Goal: Book appointment/travel/reservation

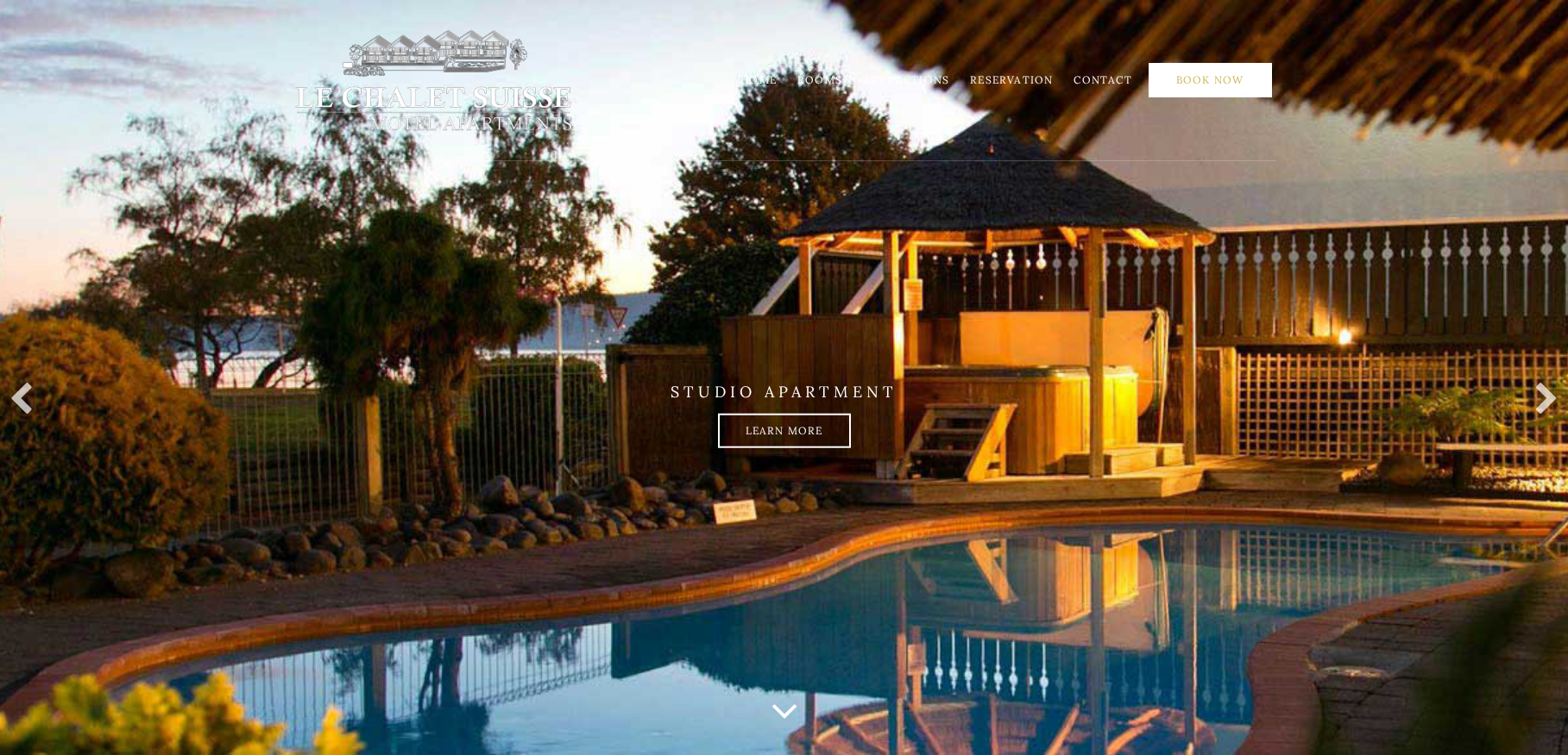
click at [1185, 88] on link "Book Now" at bounding box center [1210, 80] width 124 height 35
click at [819, 85] on link "Rooms" at bounding box center [820, 79] width 45 height 13
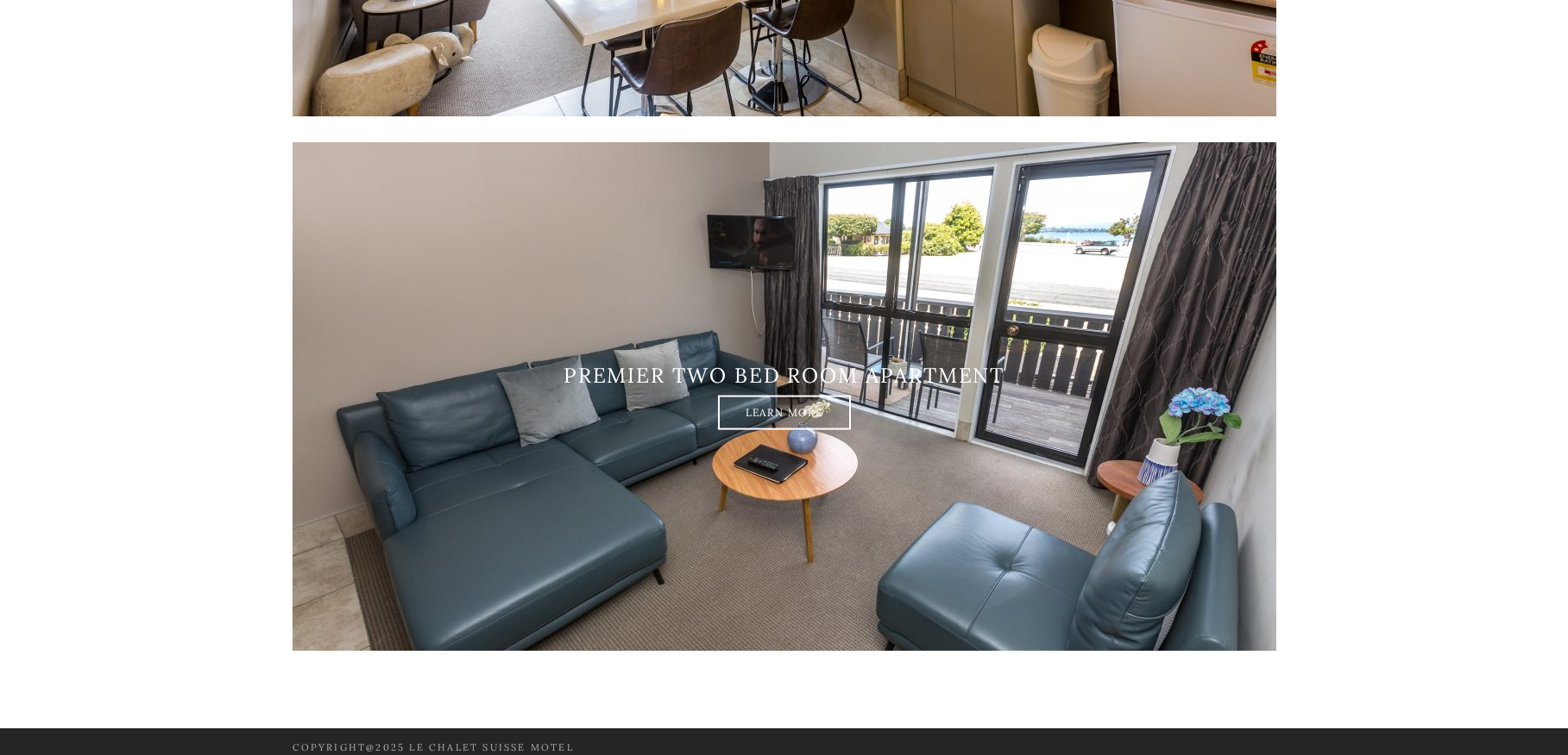
scroll to position [2914, 0]
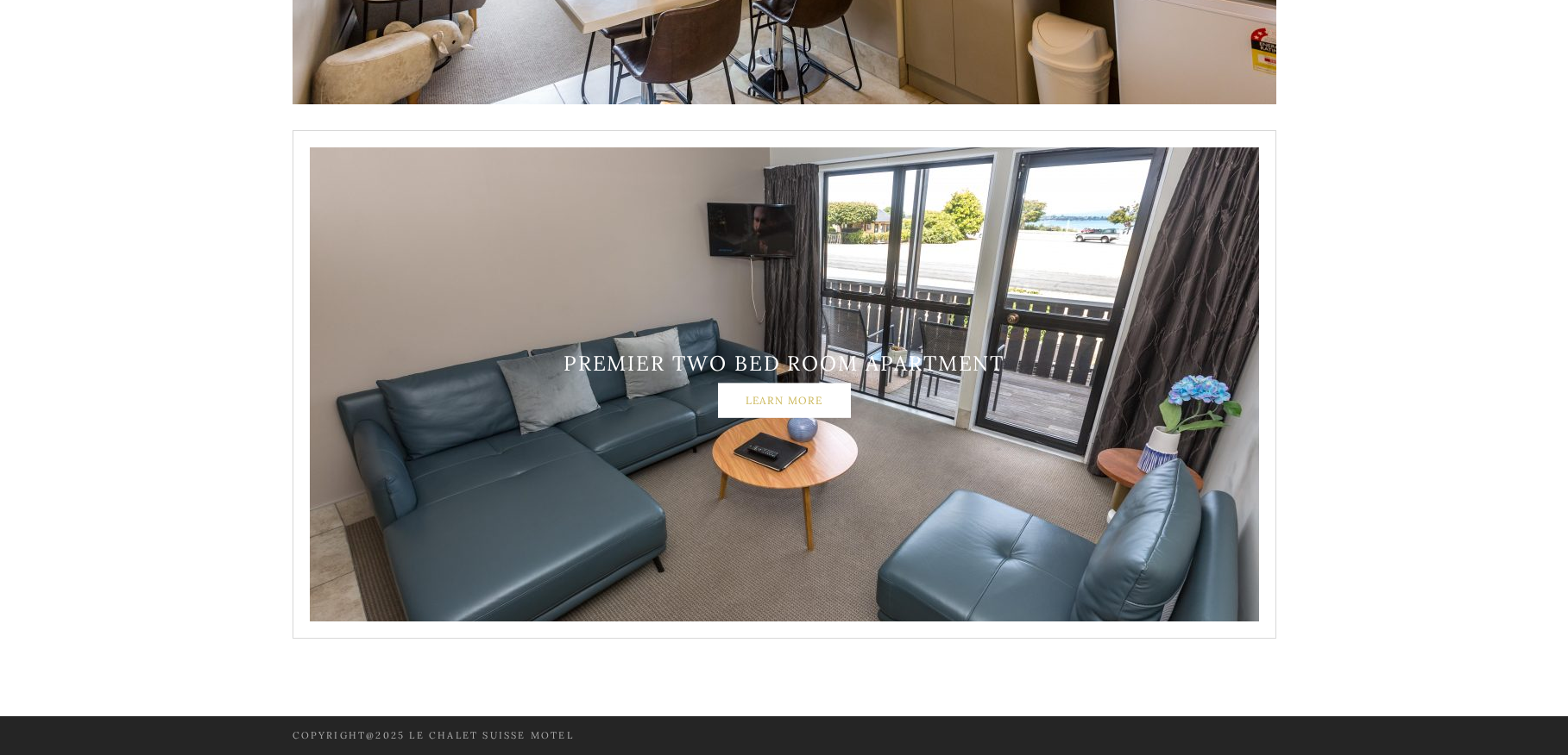
click at [827, 400] on link "Learn More" at bounding box center [784, 400] width 133 height 35
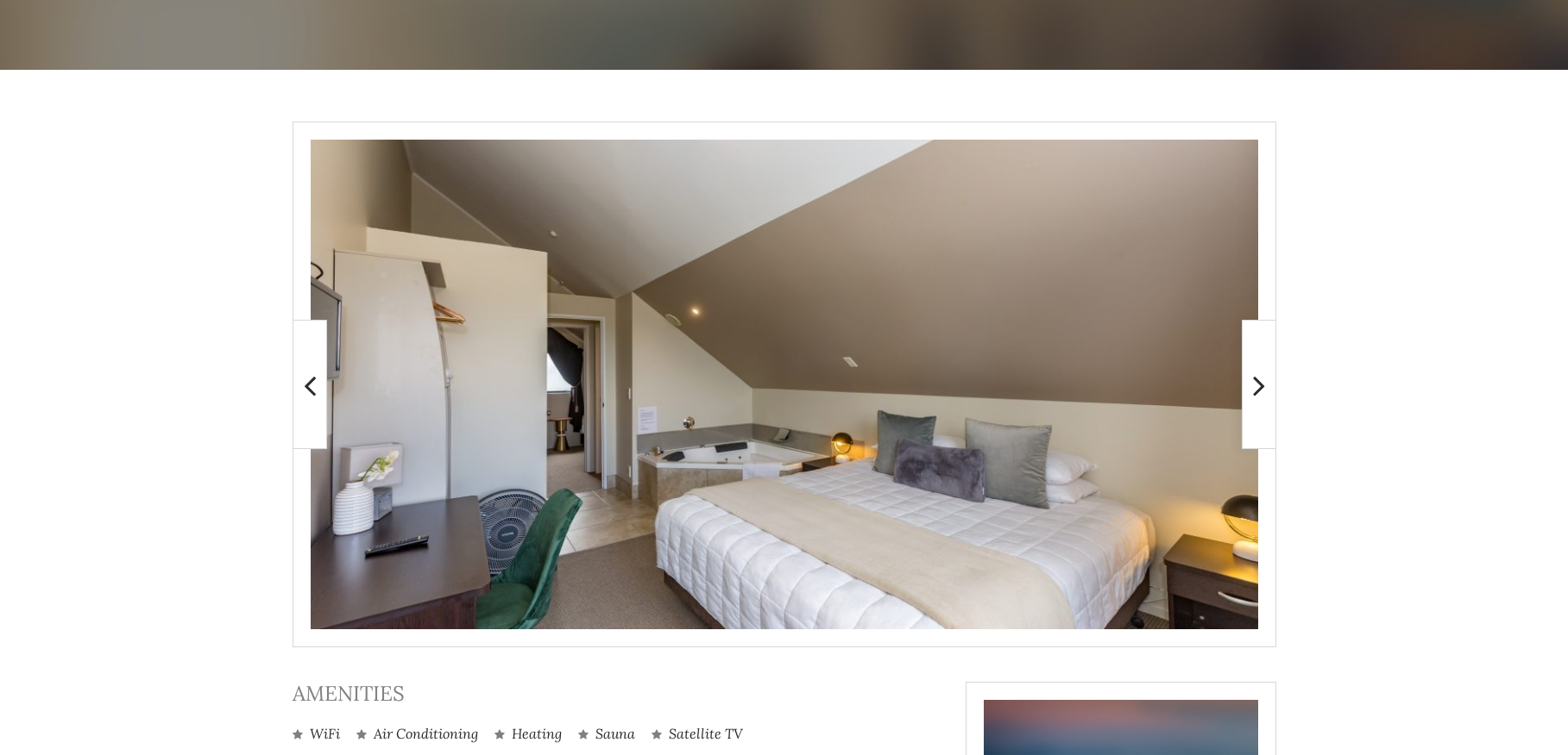
scroll to position [259, 0]
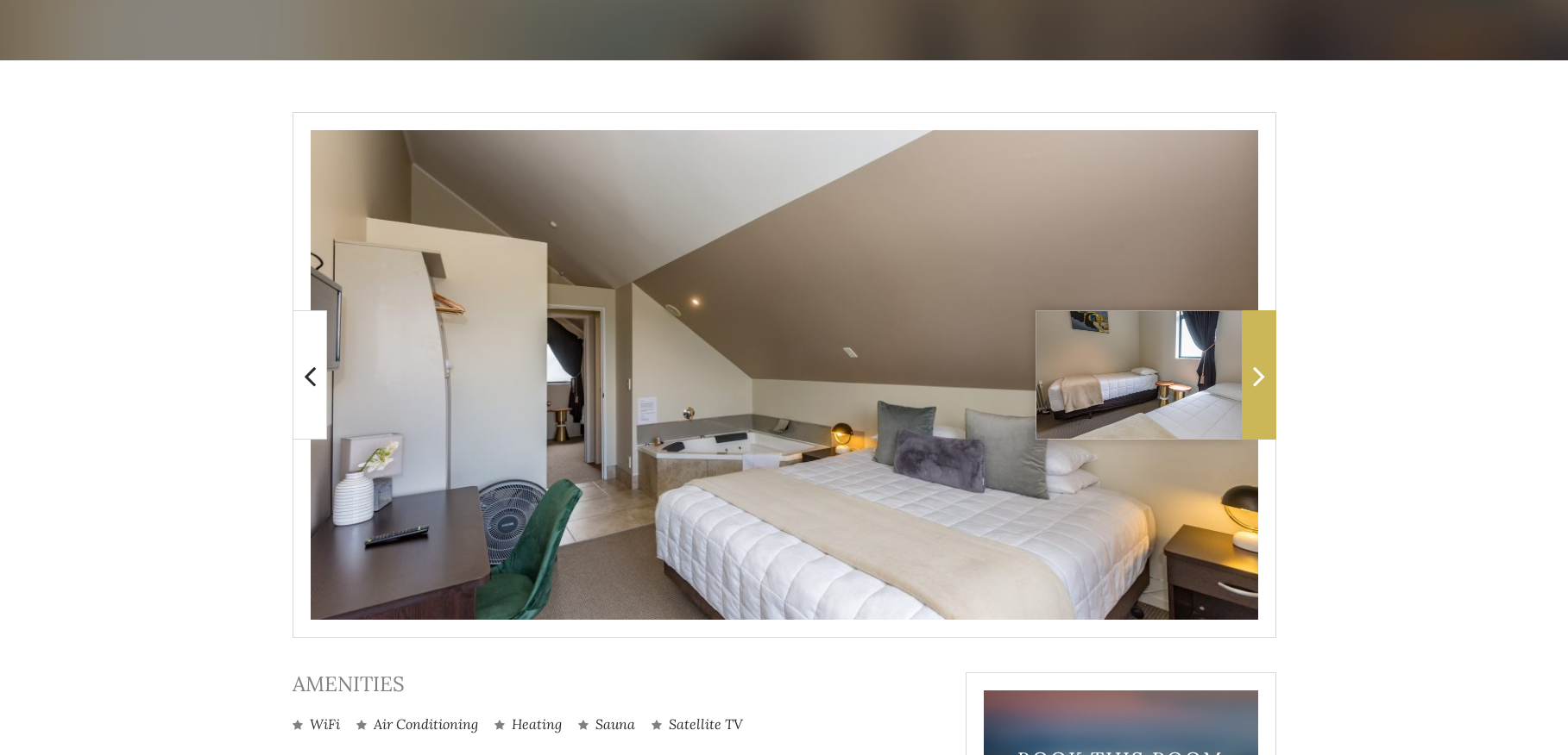
click at [1253, 360] on icon at bounding box center [1259, 376] width 12 height 35
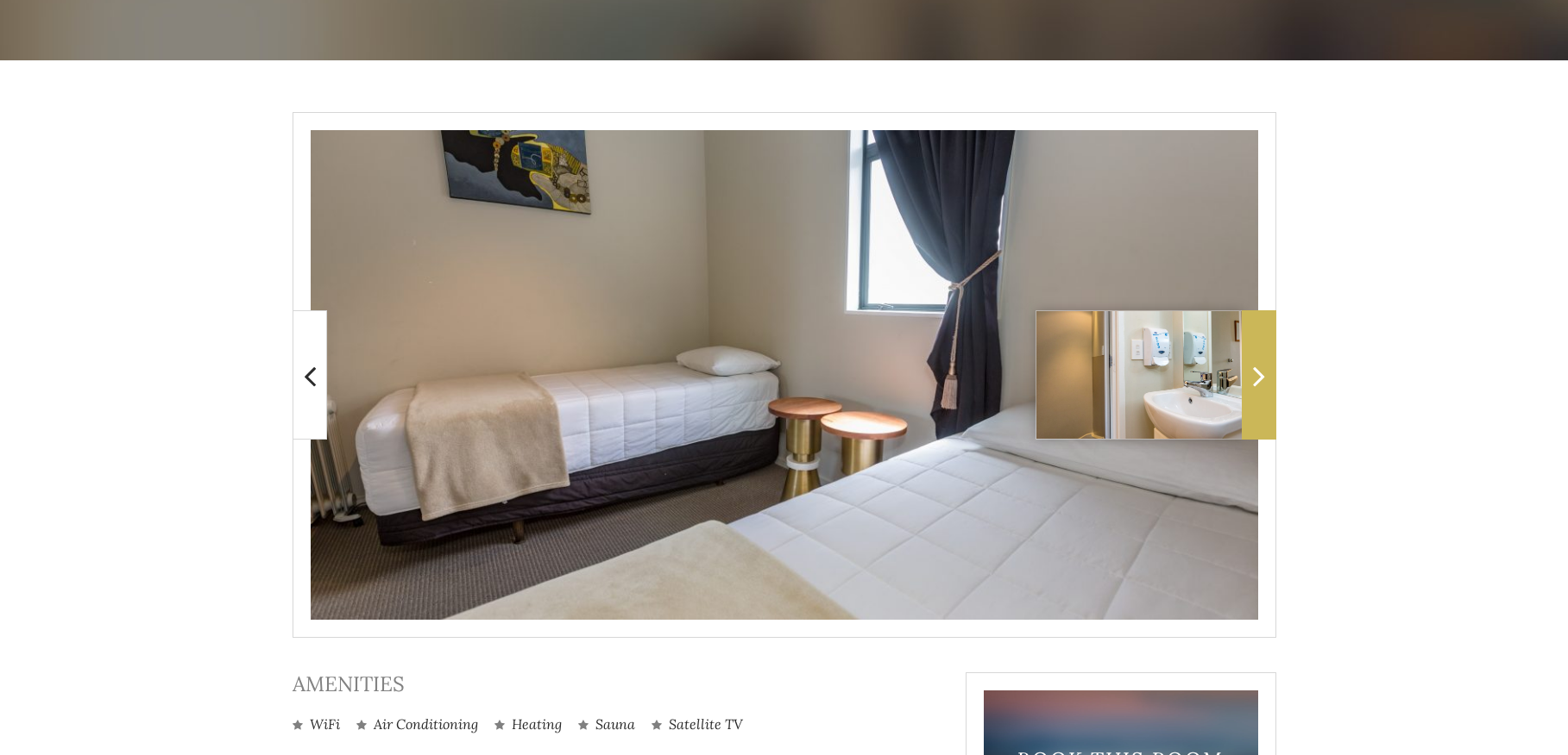
click at [1253, 360] on icon at bounding box center [1259, 376] width 12 height 35
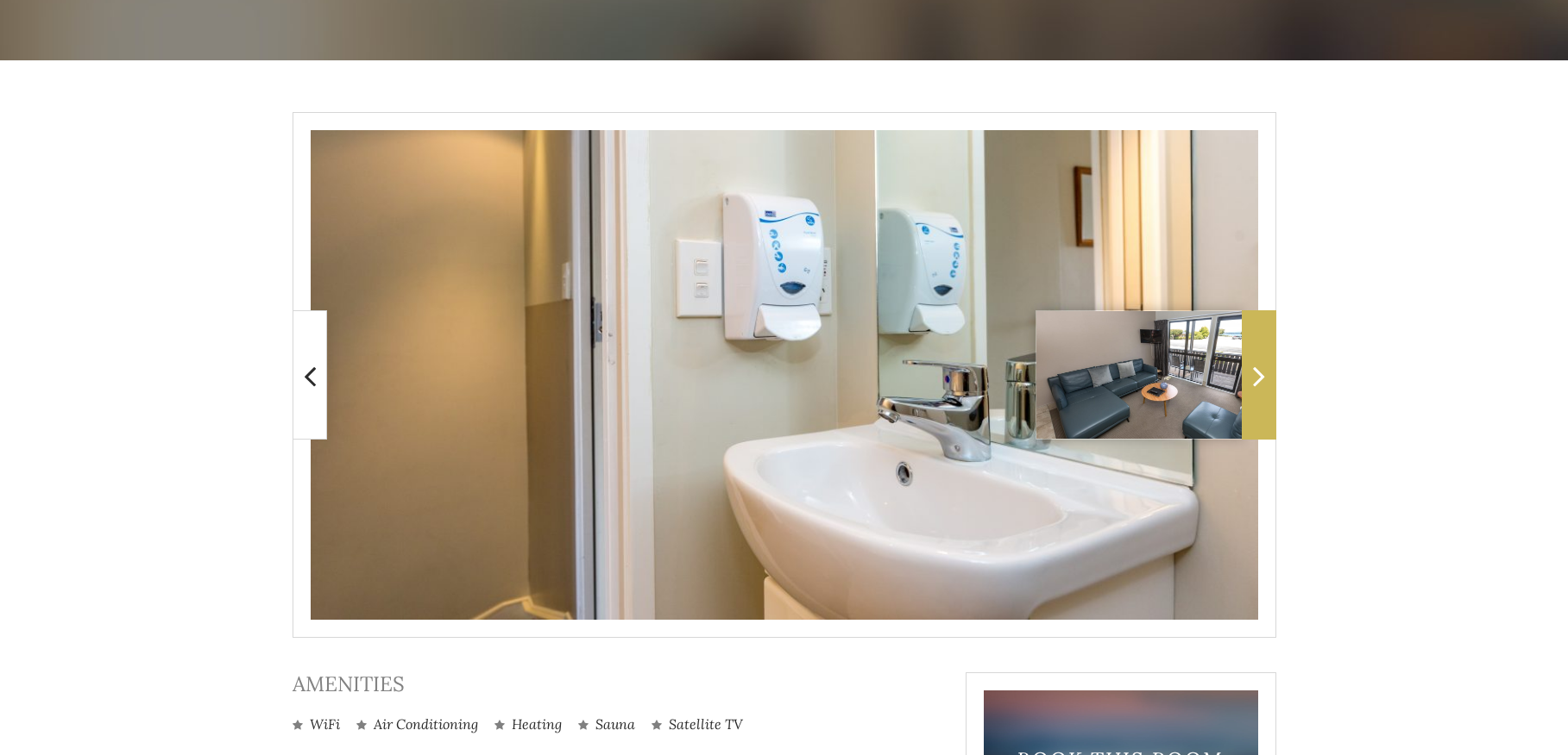
click at [1253, 360] on icon at bounding box center [1259, 376] width 12 height 35
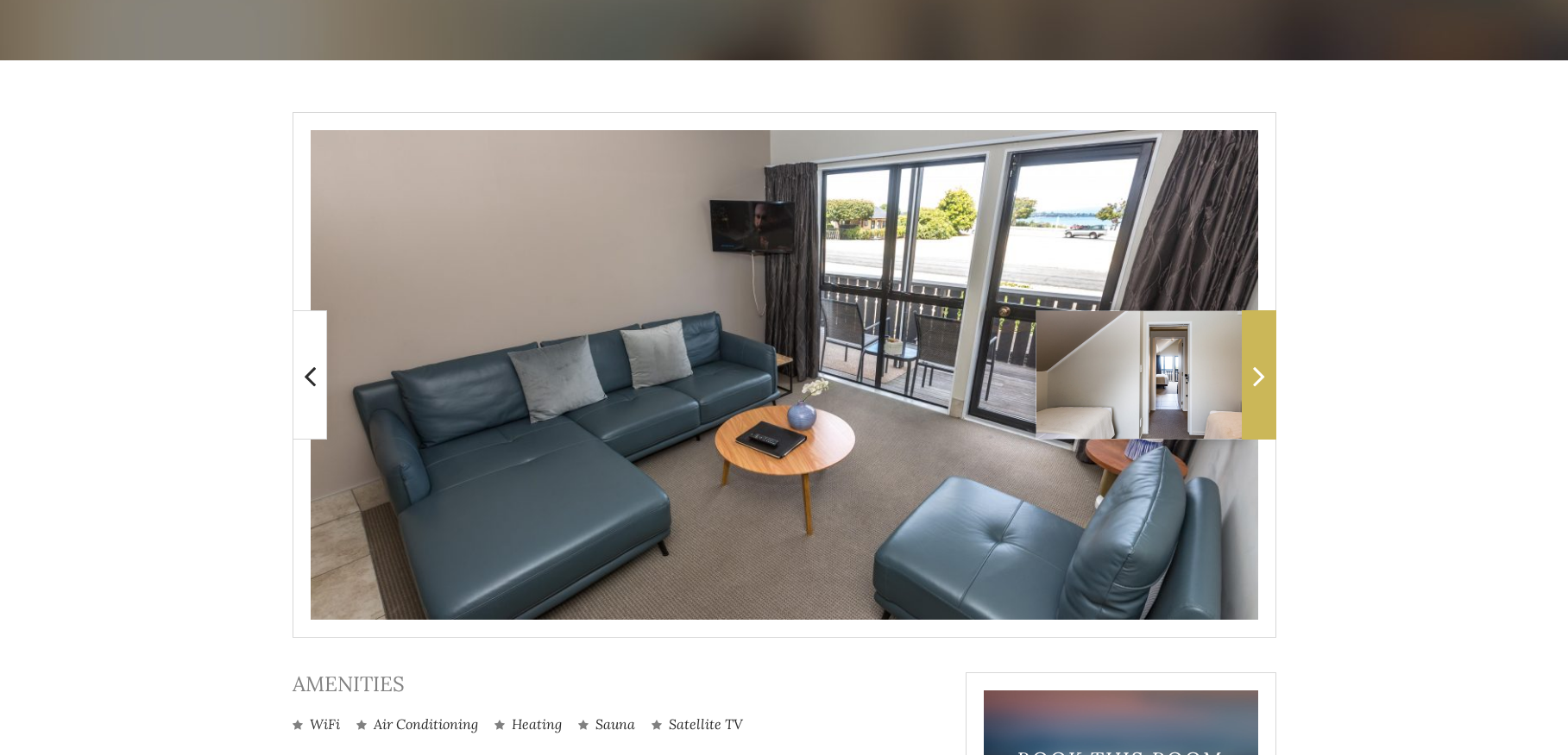
click at [1253, 360] on icon at bounding box center [1259, 376] width 12 height 35
